Goal: Information Seeking & Learning: Learn about a topic

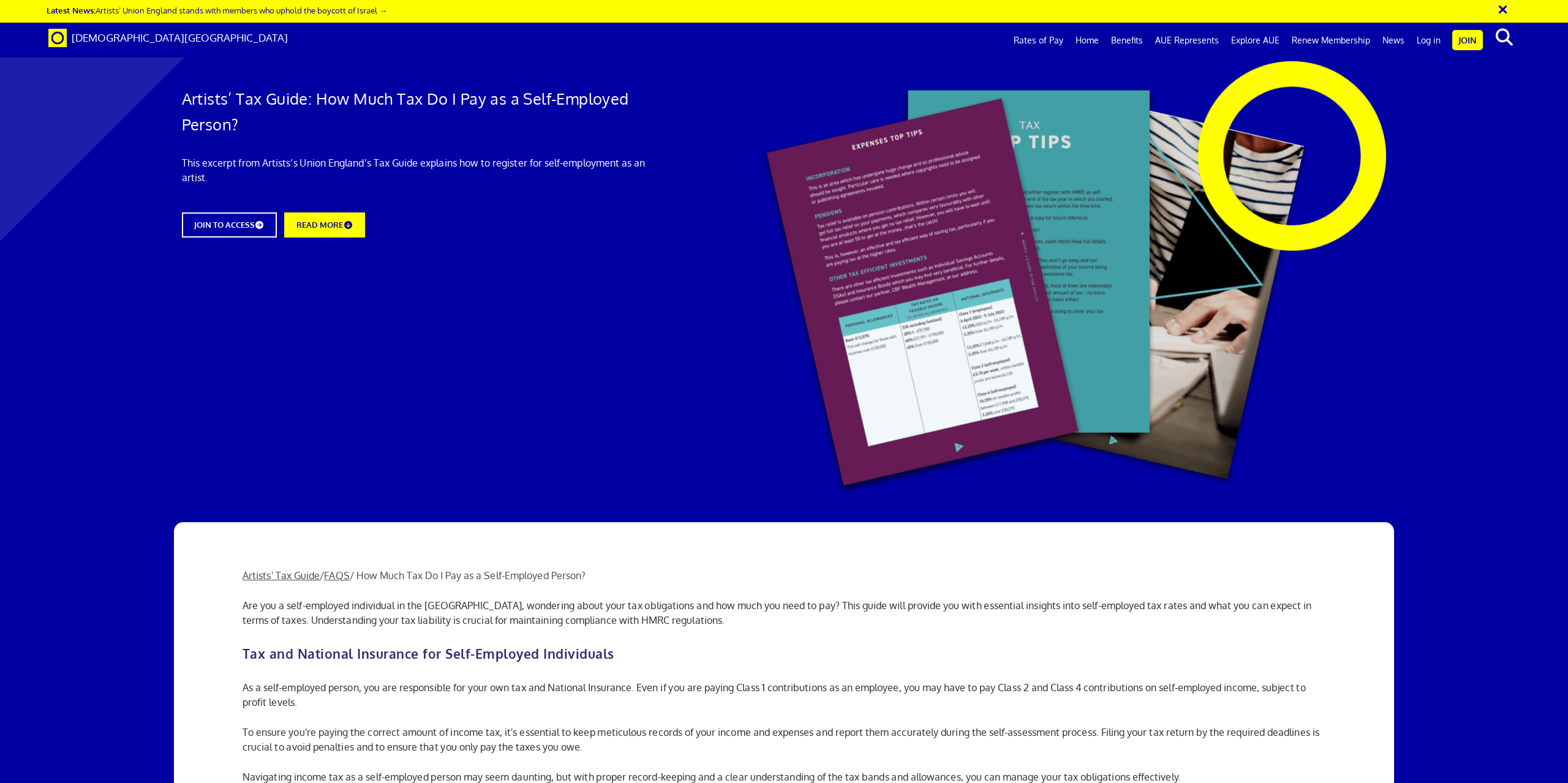
scroll to position [429, 0]
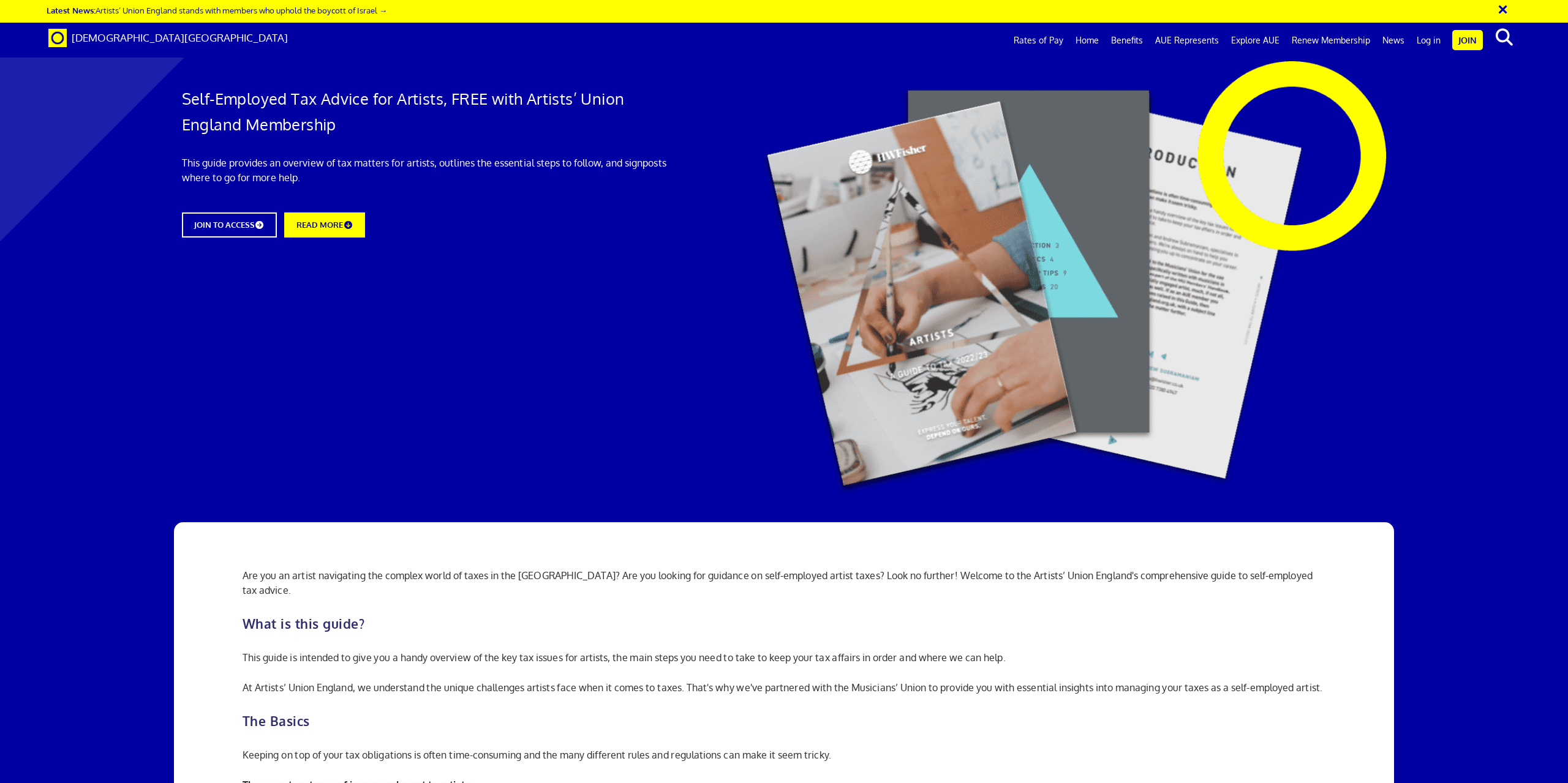
scroll to position [918, 0]
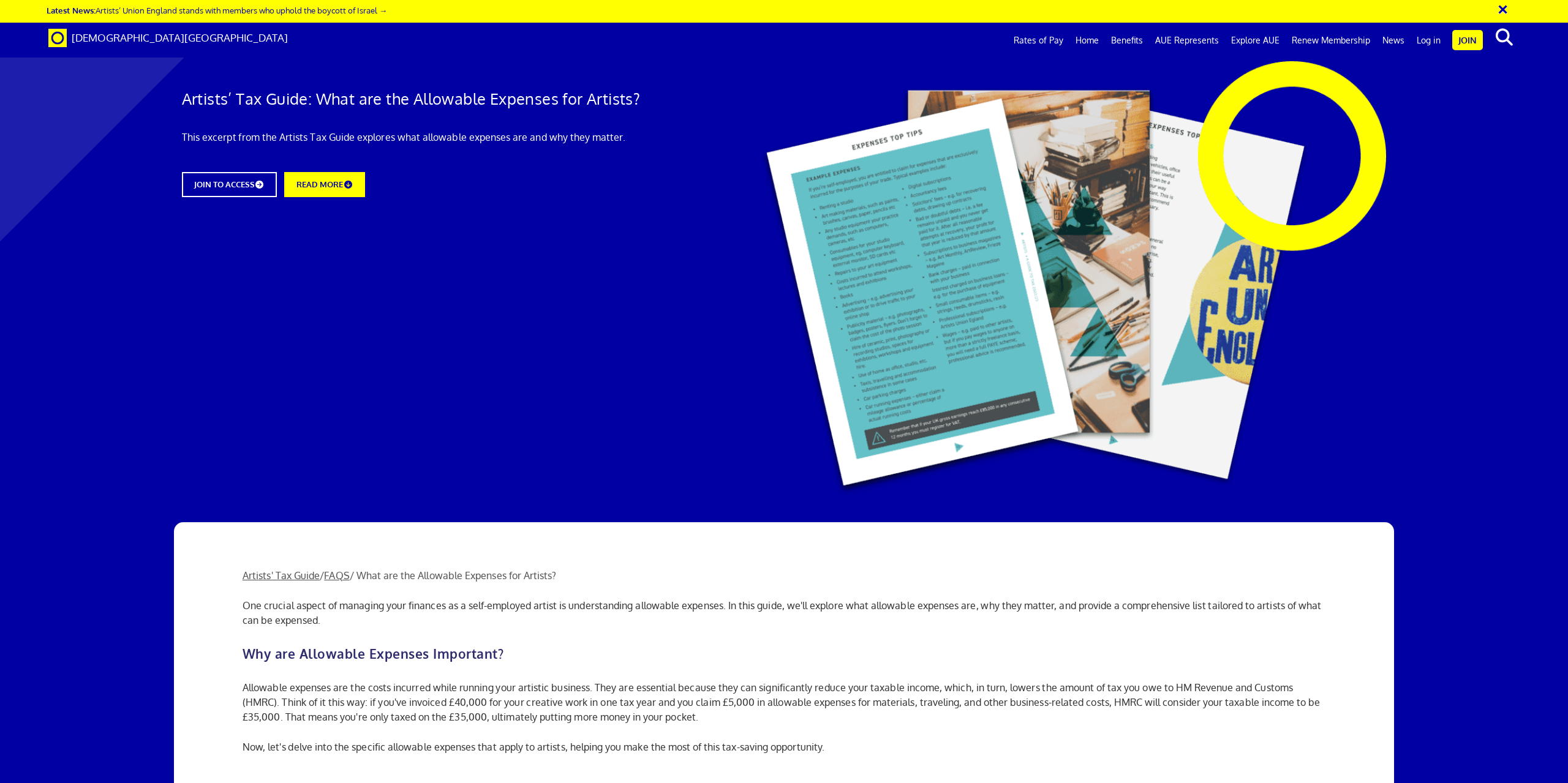
scroll to position [123, 0]
